Goal: Transaction & Acquisition: Purchase product/service

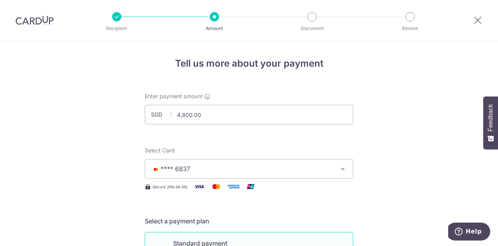
scroll to position [564, 0]
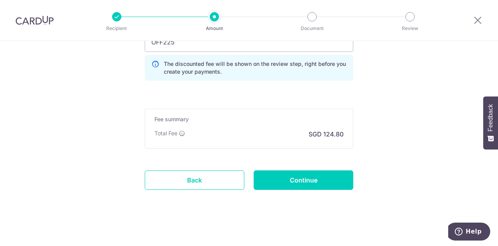
click at [177, 130] on div "Total Fee" at bounding box center [170, 133] width 31 height 8
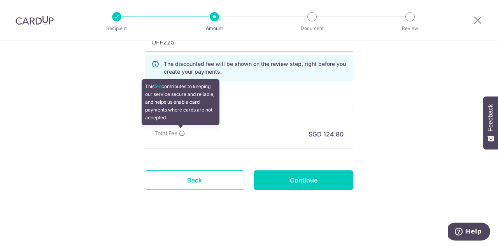
click at [180, 131] on icon at bounding box center [182, 133] width 6 height 6
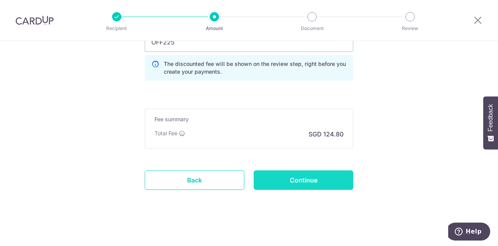
click at [291, 184] on input "Continue" at bounding box center [304, 179] width 100 height 19
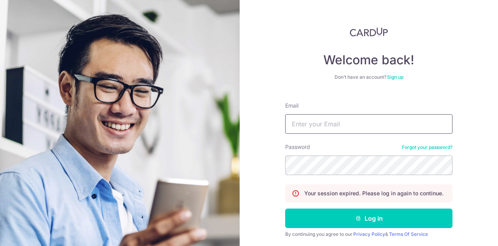
scroll to position [25, 0]
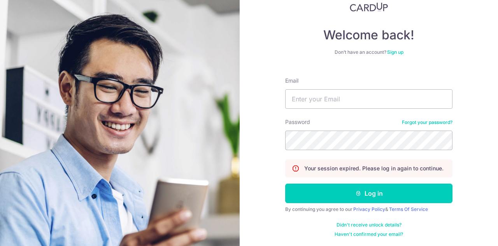
click at [330, 88] on div "Email" at bounding box center [368, 93] width 167 height 32
click at [326, 100] on input "Email" at bounding box center [368, 98] width 167 height 19
type input "vangmy94@gmail.com"
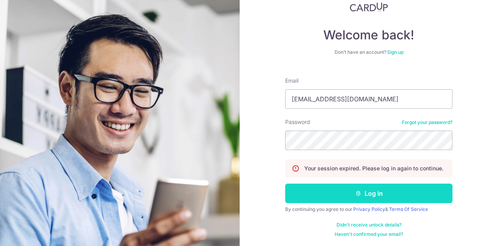
click at [357, 192] on icon "submit" at bounding box center [358, 193] width 6 height 6
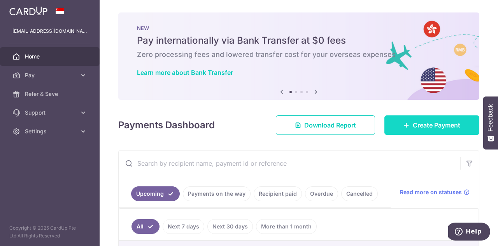
click at [410, 115] on link "Create Payment" at bounding box center [432, 124] width 95 height 19
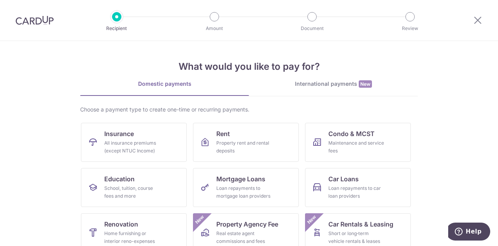
scroll to position [30, 0]
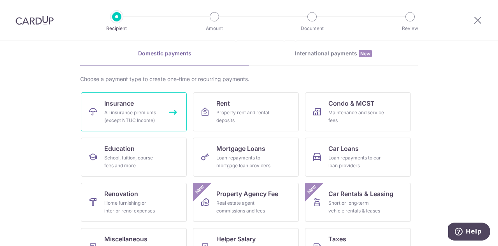
click at [142, 109] on div "All insurance premiums (except NTUC Income)" at bounding box center [132, 117] width 56 height 16
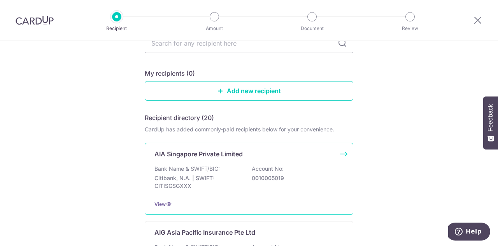
click at [298, 181] on div "Bank Name & SWIFT/BIC: Citibank, N.A. | SWIFT: CITISGSGXXX Account No: 00100050…" at bounding box center [249, 179] width 189 height 29
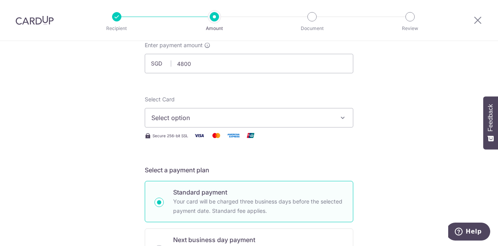
type input "4,800.00"
click at [163, 128] on div "Select Card Select option Add credit card Your Cards **** 6837 Secure 256-bit S…" at bounding box center [249, 117] width 209 height 45
click at [165, 112] on button "Select option" at bounding box center [249, 117] width 209 height 19
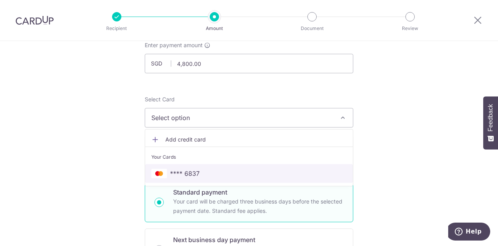
click at [165, 171] on span "**** 6837" at bounding box center [248, 173] width 195 height 9
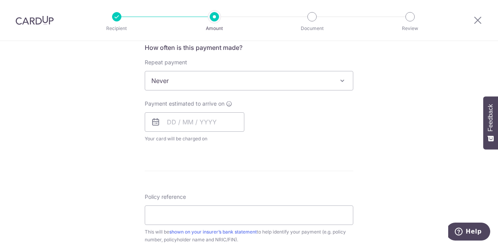
scroll to position [282, 0]
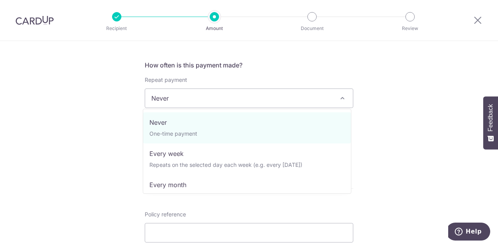
click at [217, 99] on span "Never" at bounding box center [249, 98] width 208 height 19
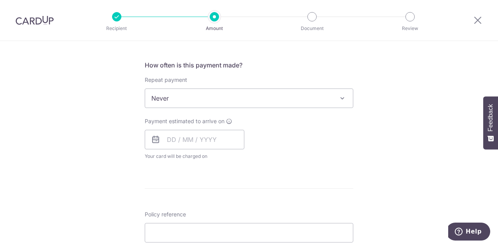
click at [217, 99] on span "Never" at bounding box center [249, 98] width 208 height 19
click at [200, 135] on input "text" at bounding box center [195, 139] width 100 height 19
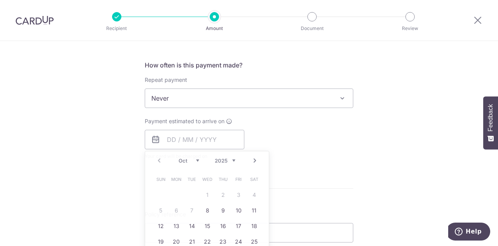
click at [107, 191] on div "Tell us more about your payment Enter payment amount SGD 4,800.00 4800.00 Selec…" at bounding box center [249, 111] width 498 height 704
click at [214, 138] on input "text" at bounding box center [195, 139] width 100 height 19
click at [250, 206] on link "11" at bounding box center [254, 210] width 12 height 12
type input "[DATE]"
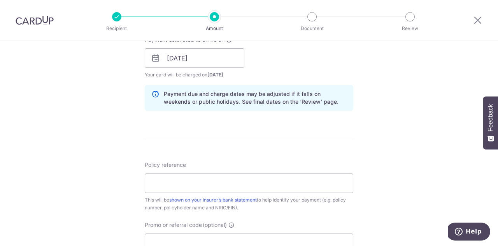
scroll to position [364, 0]
click at [216, 175] on input "Policy reference" at bounding box center [249, 181] width 209 height 19
paste input "OFF225"
type input "OFF225"
click at [171, 174] on input "Policy reference" at bounding box center [249, 181] width 209 height 19
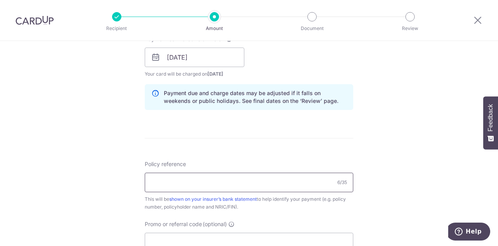
scroll to position [436, 0]
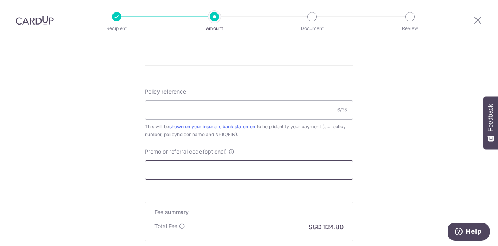
click at [155, 167] on input "Promo or referral code (optional)" at bounding box center [249, 169] width 209 height 19
paste input "OFF225"
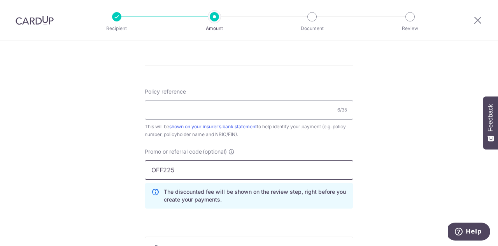
type input "OFF225"
paste input "U126165845"
click at [203, 108] on input "U126165845" at bounding box center [249, 109] width 209 height 19
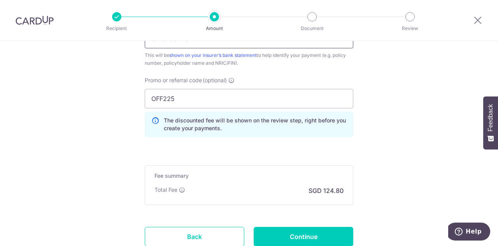
scroll to position [545, 0]
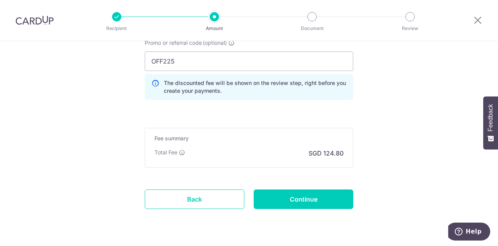
type input "U126165845"
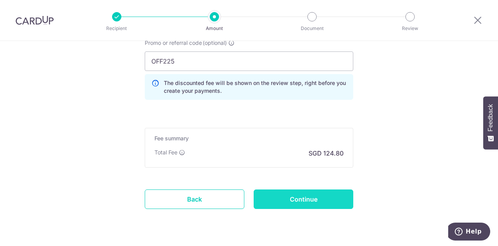
click at [291, 201] on input "Continue" at bounding box center [304, 198] width 100 height 19
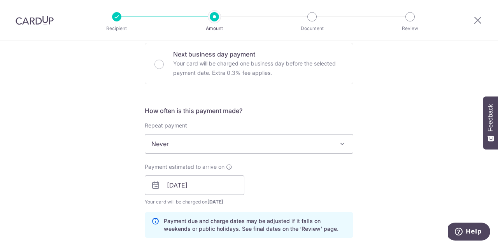
scroll to position [223, 0]
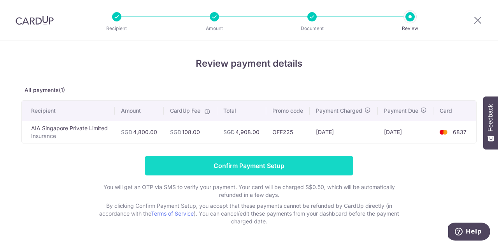
click at [248, 168] on input "Confirm Payment Setup" at bounding box center [249, 165] width 209 height 19
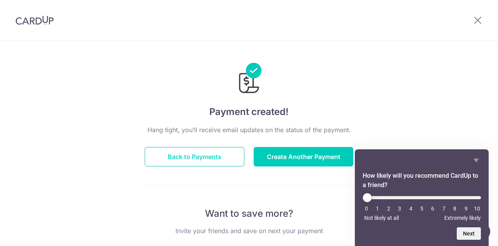
click at [220, 154] on button "Back to Payments" at bounding box center [195, 156] width 100 height 19
